Goal: Navigation & Orientation: Find specific page/section

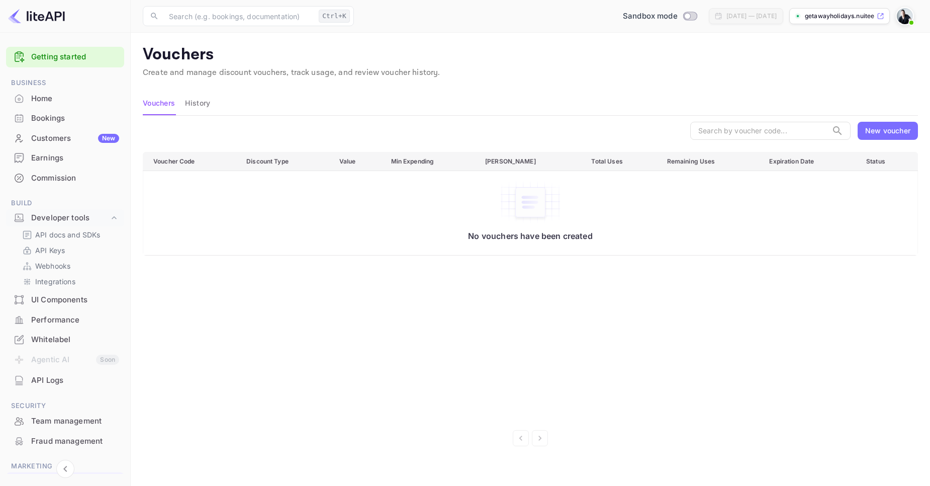
click at [56, 176] on div "Commission" at bounding box center [75, 179] width 88 height 12
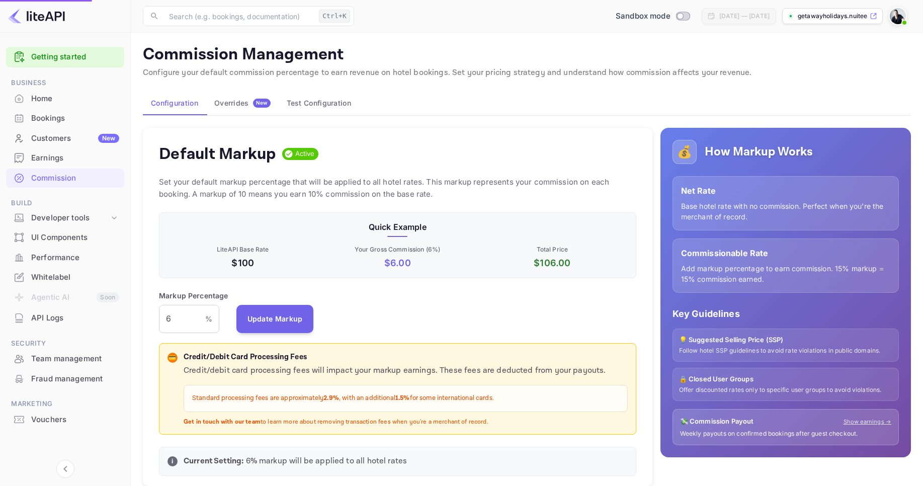
scroll to position [171, 469]
click at [61, 141] on div "Customers New" at bounding box center [75, 139] width 88 height 12
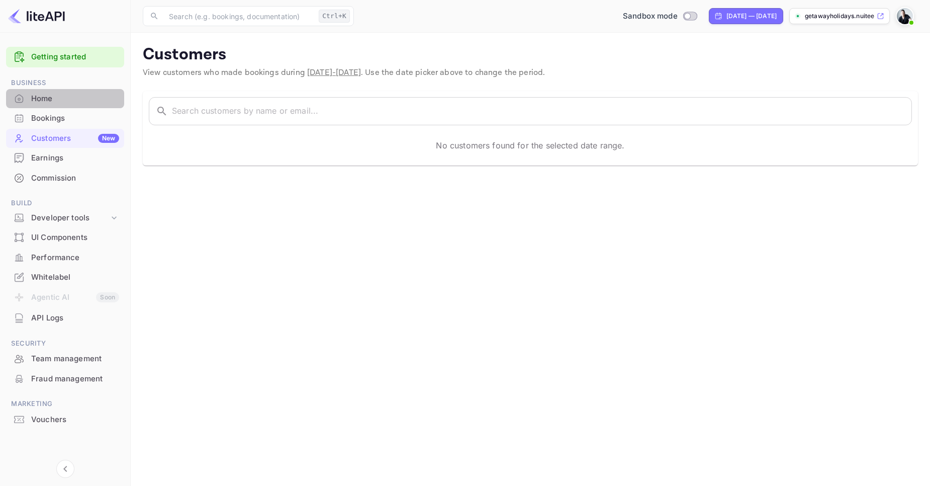
click at [43, 94] on div "Home" at bounding box center [75, 99] width 88 height 12
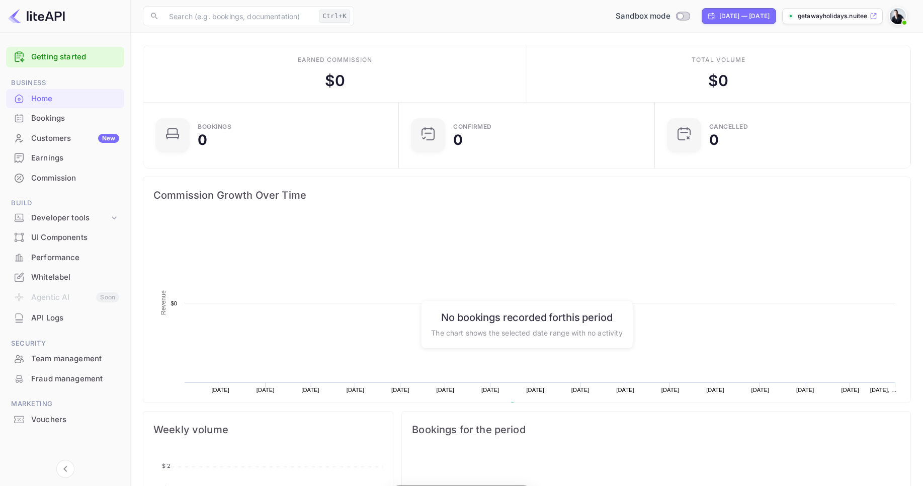
scroll to position [156, 242]
